Goal: Transaction & Acquisition: Download file/media

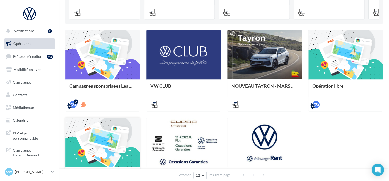
scroll to position [179, 0]
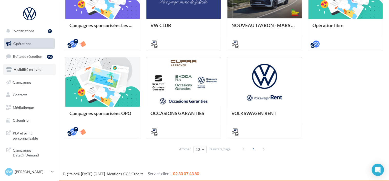
click at [30, 73] on link "Visibilité en ligne" at bounding box center [29, 69] width 53 height 11
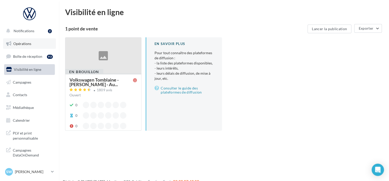
click at [26, 42] on span "Opérations" at bounding box center [22, 44] width 18 height 4
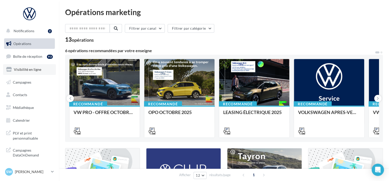
click at [29, 66] on link "Visibilité en ligne" at bounding box center [29, 69] width 53 height 11
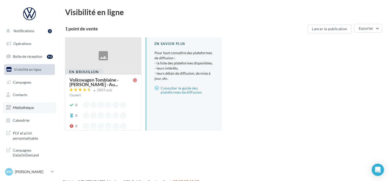
click at [25, 110] on span "Médiathèque" at bounding box center [23, 108] width 21 height 4
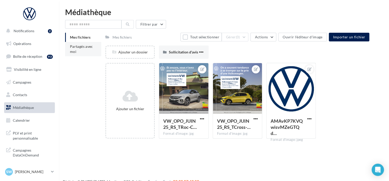
click at [82, 46] on span "Partagés avec moi" at bounding box center [81, 48] width 23 height 9
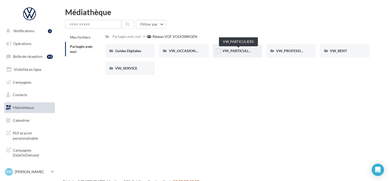
click at [241, 50] on span "VW_PARTICULIERS" at bounding box center [238, 51] width 32 height 4
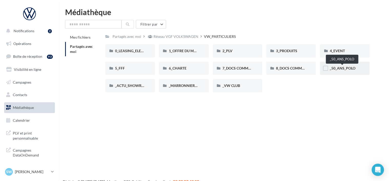
click at [342, 68] on span "_50_ANS_POLO" at bounding box center [343, 68] width 26 height 4
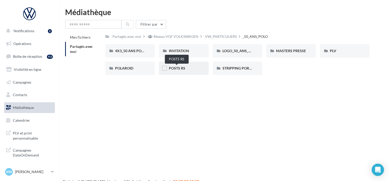
click at [178, 70] on span "POSTS RS" at bounding box center [177, 68] width 16 height 4
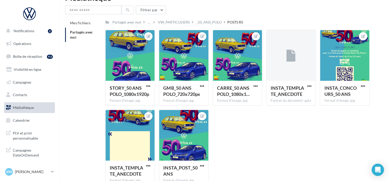
scroll to position [26, 0]
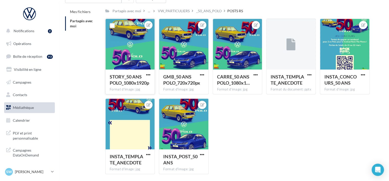
click at [139, 65] on div at bounding box center [130, 44] width 49 height 51
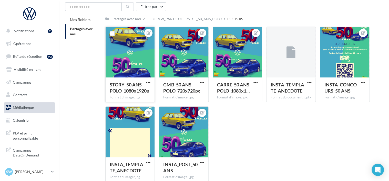
scroll to position [0, 0]
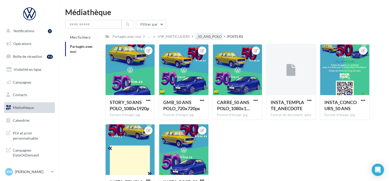
click at [208, 36] on div "_50_ANS_POLO" at bounding box center [208, 36] width 25 height 5
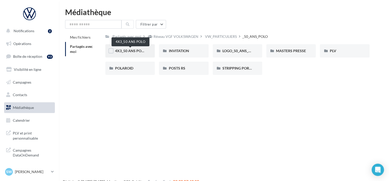
click at [128, 51] on span "4X3_50 ANS POLO" at bounding box center [130, 51] width 31 height 4
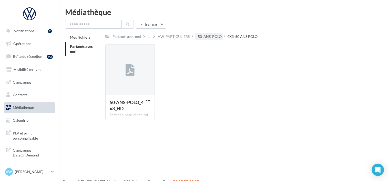
click at [202, 36] on div "_50_ANS_POLO" at bounding box center [208, 36] width 25 height 5
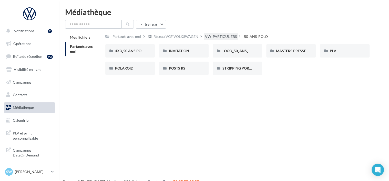
click at [221, 34] on div "VW_PARTICULIERS" at bounding box center [221, 36] width 34 height 7
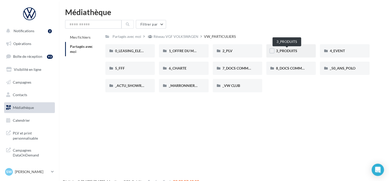
click at [291, 51] on span "3_PRODUITS" at bounding box center [286, 51] width 21 height 4
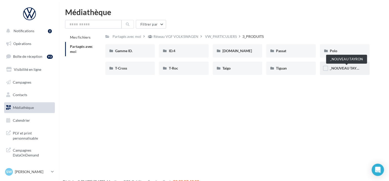
click at [336, 67] on span "_NOUVEAU TAYRON" at bounding box center [347, 68] width 35 height 4
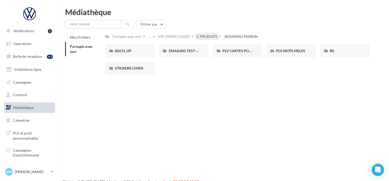
click at [207, 36] on div "3_PRODUITS" at bounding box center [206, 36] width 21 height 5
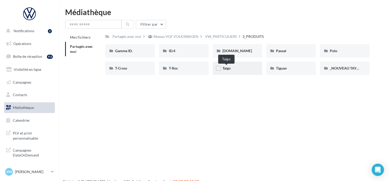
click at [231, 69] on span "Taigo" at bounding box center [226, 68] width 8 height 4
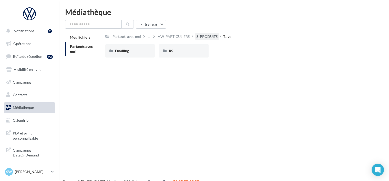
click at [199, 36] on div "3_PRODUITS" at bounding box center [206, 36] width 21 height 5
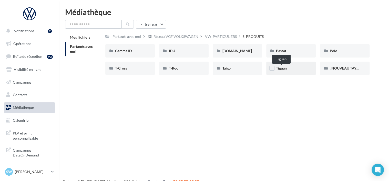
click at [281, 70] on span "Tiguan" at bounding box center [281, 68] width 11 height 4
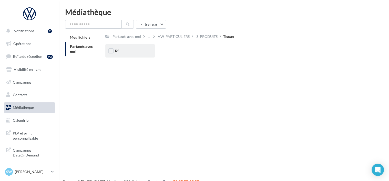
click at [137, 55] on div "RS" at bounding box center [129, 50] width 49 height 13
click at [125, 50] on div "Ecran" at bounding box center [130, 50] width 30 height 5
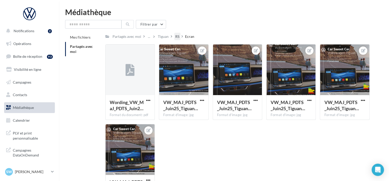
click at [175, 39] on div "RS" at bounding box center [177, 36] width 4 height 5
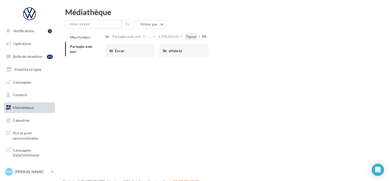
click at [190, 34] on div "Tiguan" at bounding box center [191, 36] width 11 height 5
click at [199, 34] on div "3_PRODUITS" at bounding box center [206, 36] width 21 height 5
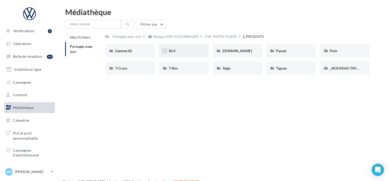
click at [166, 52] on label at bounding box center [164, 50] width 5 height 5
click at [166, 52] on icon at bounding box center [165, 51] width 4 height 4
click at [168, 52] on div "ID.4" at bounding box center [183, 50] width 49 height 13
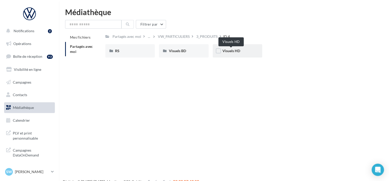
click at [237, 51] on span "Visuels HD" at bounding box center [231, 51] width 18 height 4
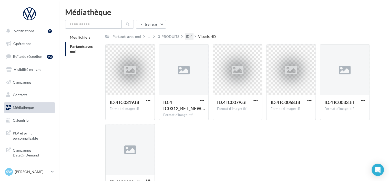
click at [190, 33] on div "ID.4" at bounding box center [189, 36] width 9 height 7
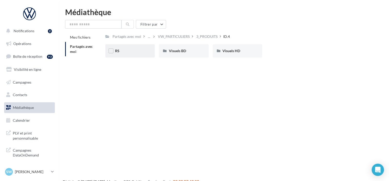
click at [121, 54] on div "RS" at bounding box center [129, 50] width 49 height 13
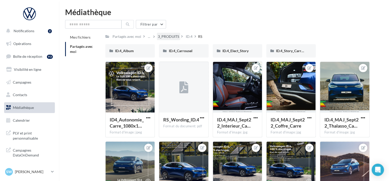
click at [173, 37] on div "3_PRODUITS" at bounding box center [168, 36] width 21 height 5
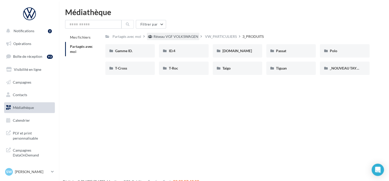
click at [160, 35] on div "Réseau VGF VOLKSWAGEN" at bounding box center [175, 36] width 45 height 5
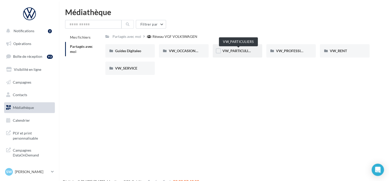
click at [239, 52] on span "VW_PARTICULIERS" at bounding box center [238, 51] width 32 height 4
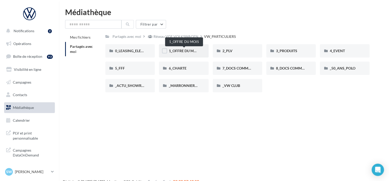
click at [184, 51] on span "1_OFFRE DU MOIS" at bounding box center [184, 51] width 31 height 4
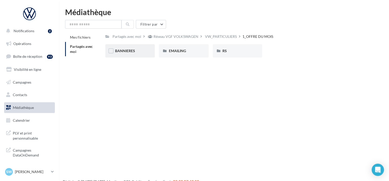
click at [132, 52] on span "BANNIERES" at bounding box center [125, 51] width 20 height 4
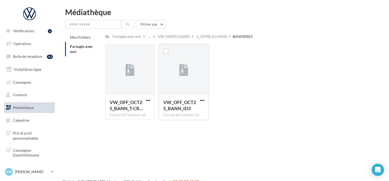
click at [181, 106] on span "VW_OFF_OCT25_BANN_ID3" at bounding box center [179, 106] width 33 height 12
click at [202, 99] on span "button" at bounding box center [202, 100] width 4 height 4
click at [188, 109] on button "Télécharger" at bounding box center [179, 110] width 51 height 13
click at [225, 39] on div "1_OFFRE DU MOIS" at bounding box center [211, 36] width 33 height 7
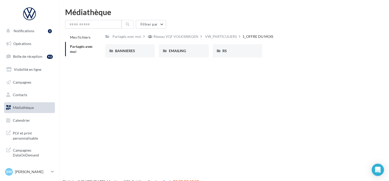
click at [177, 38] on div "Réseau VGF VOLKSWAGEN" at bounding box center [175, 36] width 45 height 5
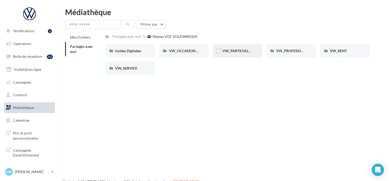
click at [236, 52] on span "VW_PARTICULIERS" at bounding box center [238, 51] width 32 height 4
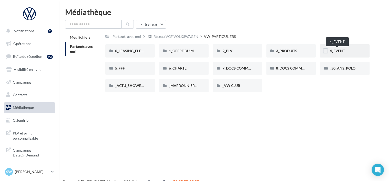
click at [339, 49] on span "4_EVENT" at bounding box center [337, 51] width 15 height 4
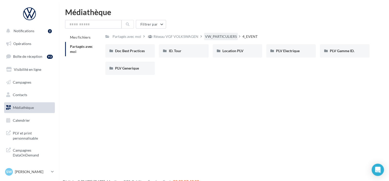
click at [216, 36] on div "VW_PARTICULIERS" at bounding box center [221, 36] width 32 height 5
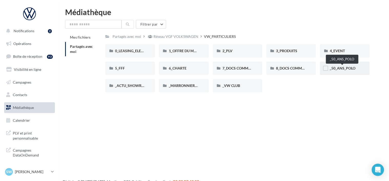
click at [345, 67] on span "_50_ANS_POLO" at bounding box center [343, 68] width 26 height 4
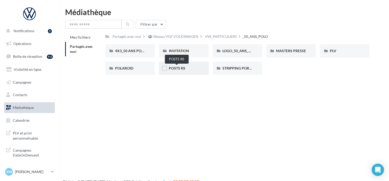
click at [179, 70] on span "POSTS RS" at bounding box center [177, 68] width 16 height 4
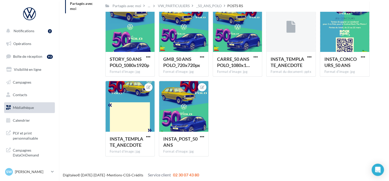
scroll to position [45, 0]
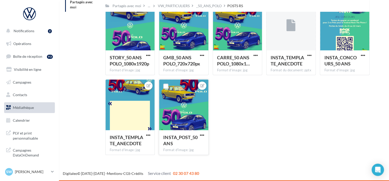
click at [204, 136] on button "button" at bounding box center [202, 135] width 6 height 5
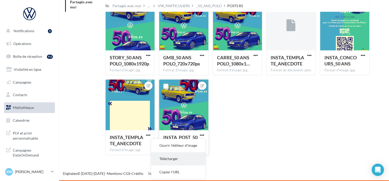
click at [179, 157] on button "Télécharger" at bounding box center [178, 158] width 54 height 13
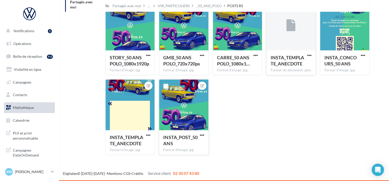
click at [299, 47] on div at bounding box center [290, 25] width 49 height 51
click at [307, 55] on span "button" at bounding box center [309, 55] width 4 height 4
click at [290, 68] on button "Télécharger" at bounding box center [286, 65] width 51 height 13
click at [260, 106] on div "STORY_50 ANS POLO_1080x1920p Format d'image: jpg STORY_50 ANS POLO_1080x1920p G…" at bounding box center [239, 79] width 268 height 160
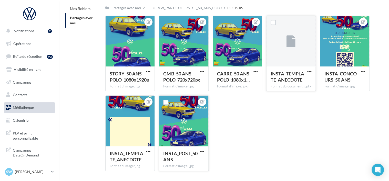
scroll to position [0, 0]
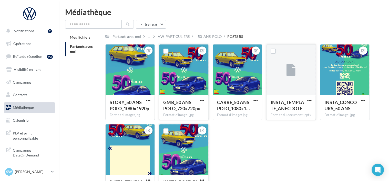
click at [194, 88] on div at bounding box center [183, 70] width 49 height 51
click at [202, 99] on span "button" at bounding box center [202, 100] width 4 height 4
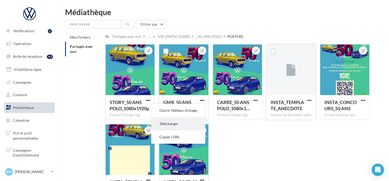
click at [188, 124] on button "Télécharger" at bounding box center [178, 123] width 54 height 13
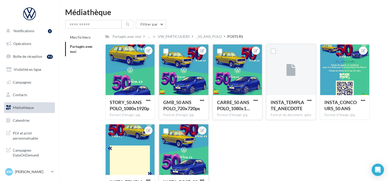
drag, startPoint x: 261, startPoint y: 155, endPoint x: 223, endPoint y: 117, distance: 53.5
click at [261, 155] on div "STORY_50 ANS POLO_1080x1920p Format d'image: jpg STORY_50 ANS POLO_1080x1920p G…" at bounding box center [239, 124] width 268 height 160
click at [145, 64] on div at bounding box center [130, 70] width 49 height 51
click at [133, 80] on div at bounding box center [130, 70] width 49 height 51
click at [150, 101] on span "button" at bounding box center [148, 100] width 4 height 4
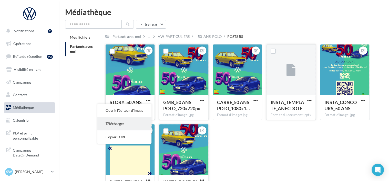
click at [145, 120] on button "Télécharger" at bounding box center [124, 123] width 54 height 13
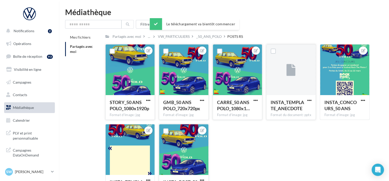
click at [253, 103] on button "button" at bounding box center [255, 100] width 6 height 5
click at [234, 124] on button "Télécharger" at bounding box center [232, 123] width 54 height 13
